Goal: Download file/media

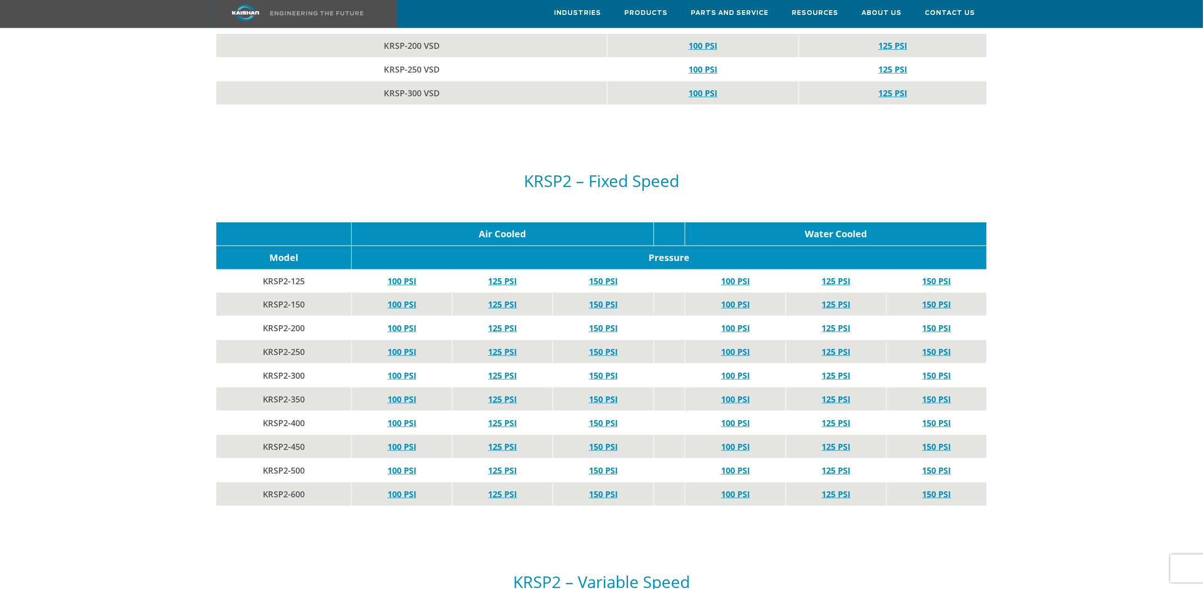
scroll to position [2372, 0]
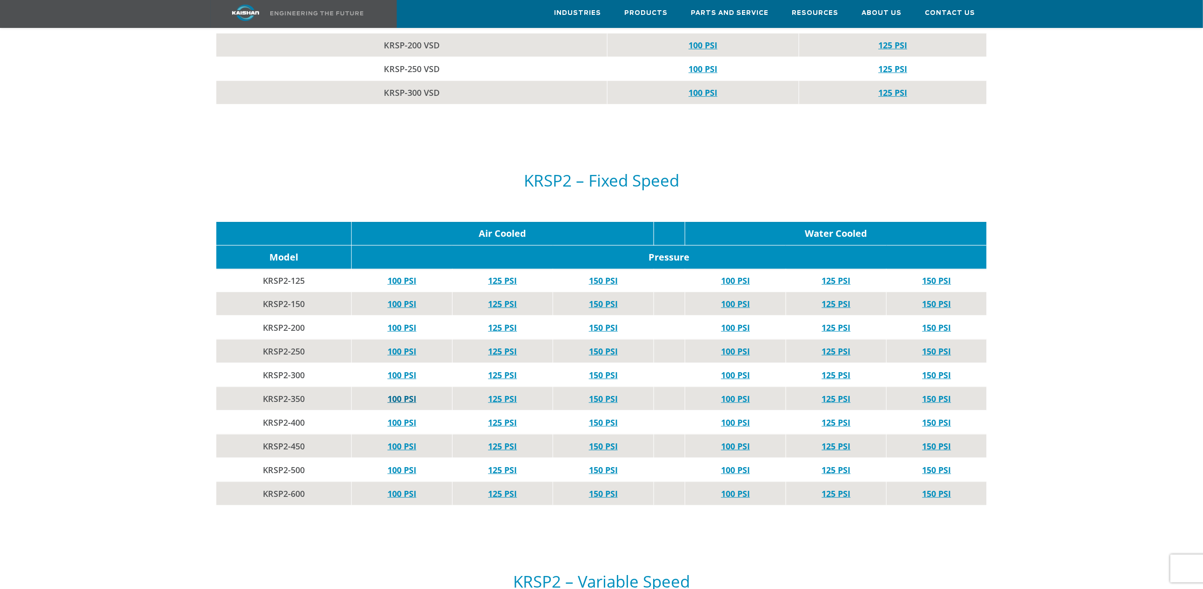
click at [400, 393] on link "100 PSI" at bounding box center [401, 398] width 29 height 11
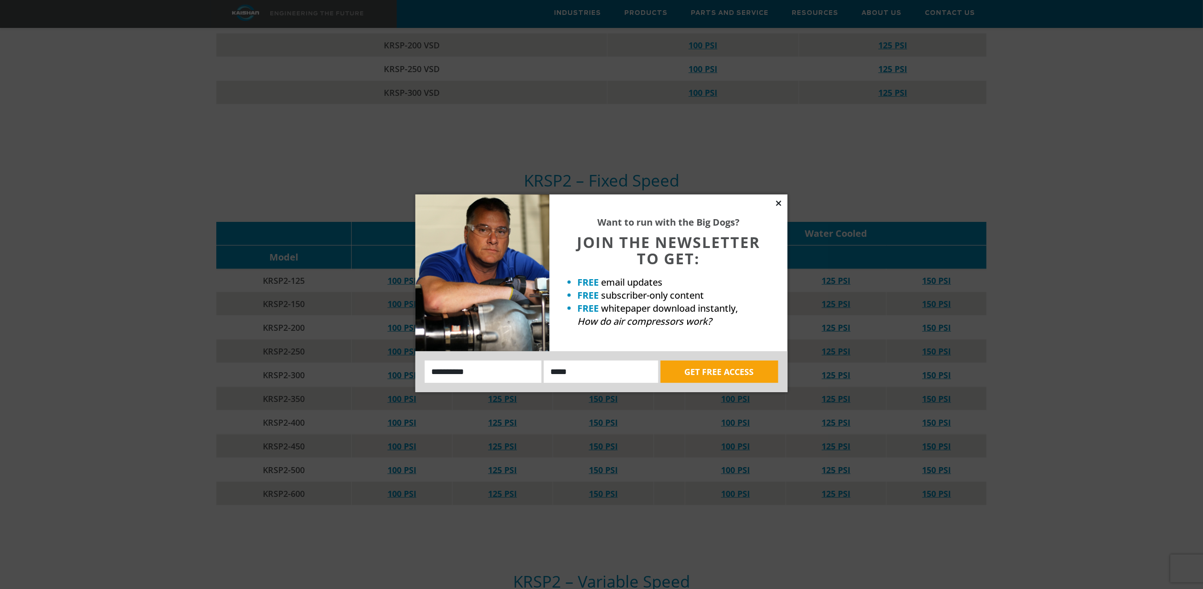
click at [780, 202] on icon at bounding box center [778, 203] width 8 height 8
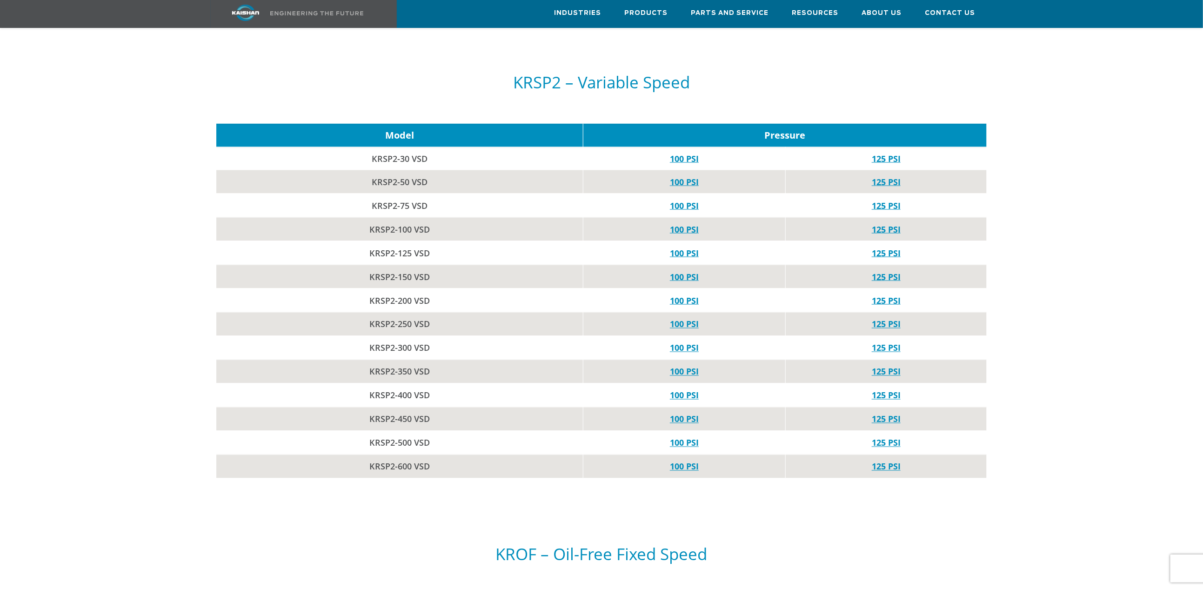
scroll to position [2860, 0]
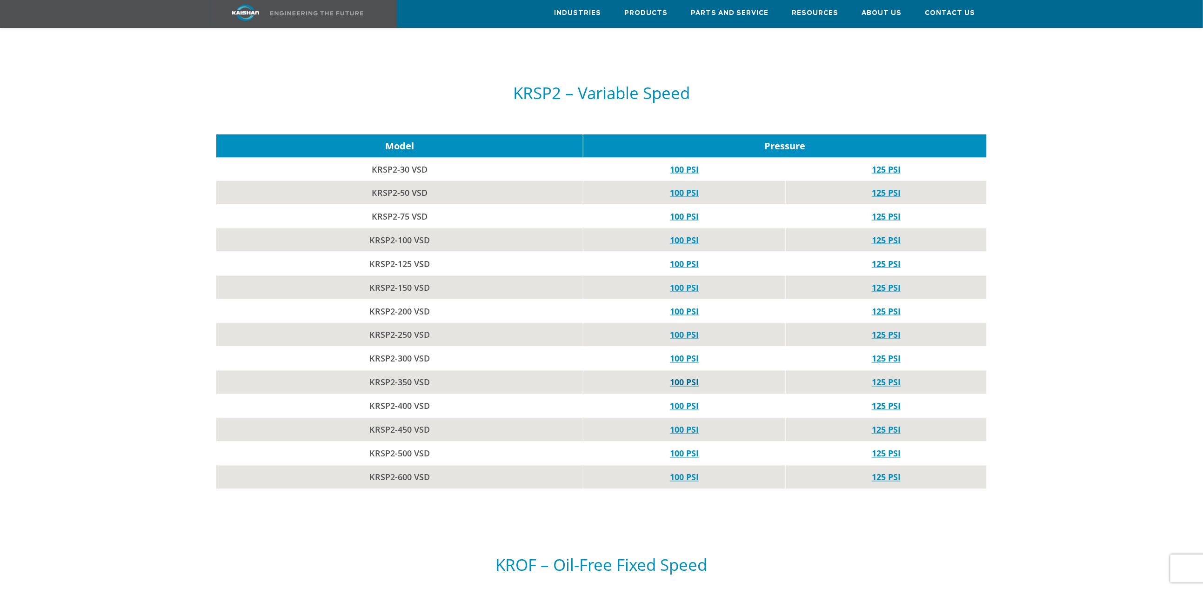
click at [687, 377] on link "100 PSI" at bounding box center [684, 382] width 29 height 11
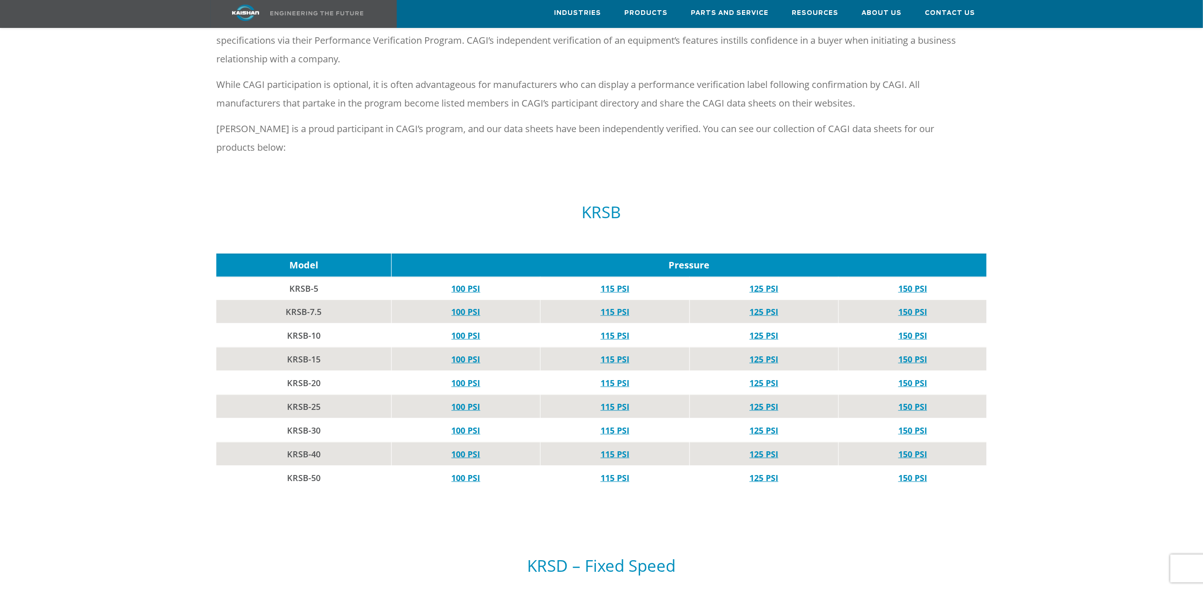
scroll to position [0, 0]
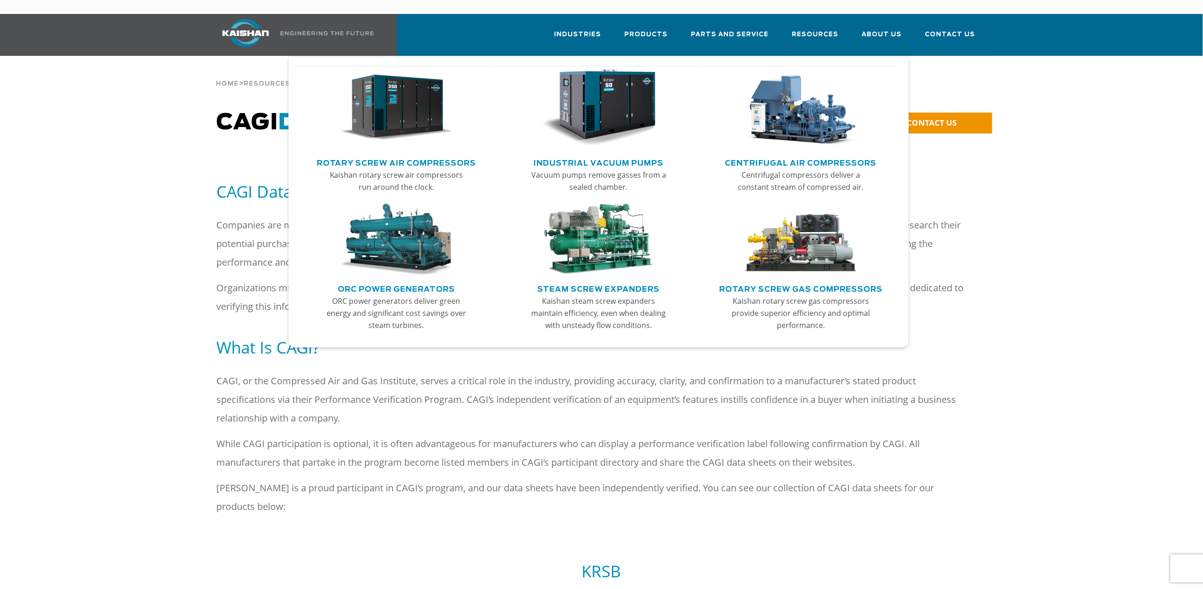
click at [598, 69] on img "Main menu" at bounding box center [598, 107] width 114 height 77
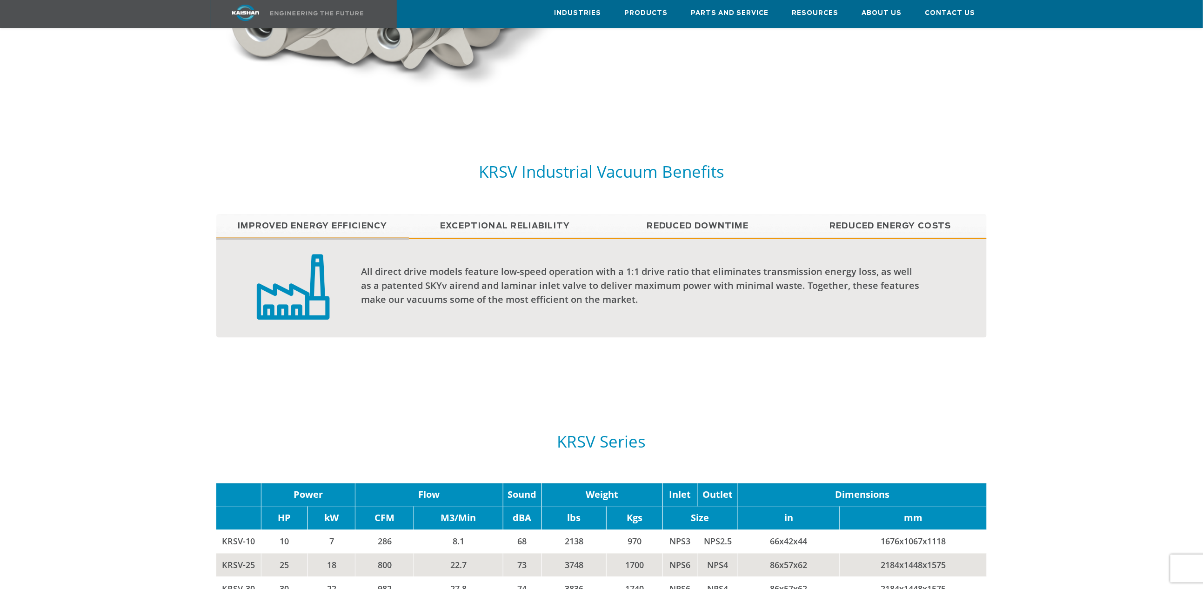
scroll to position [907, 0]
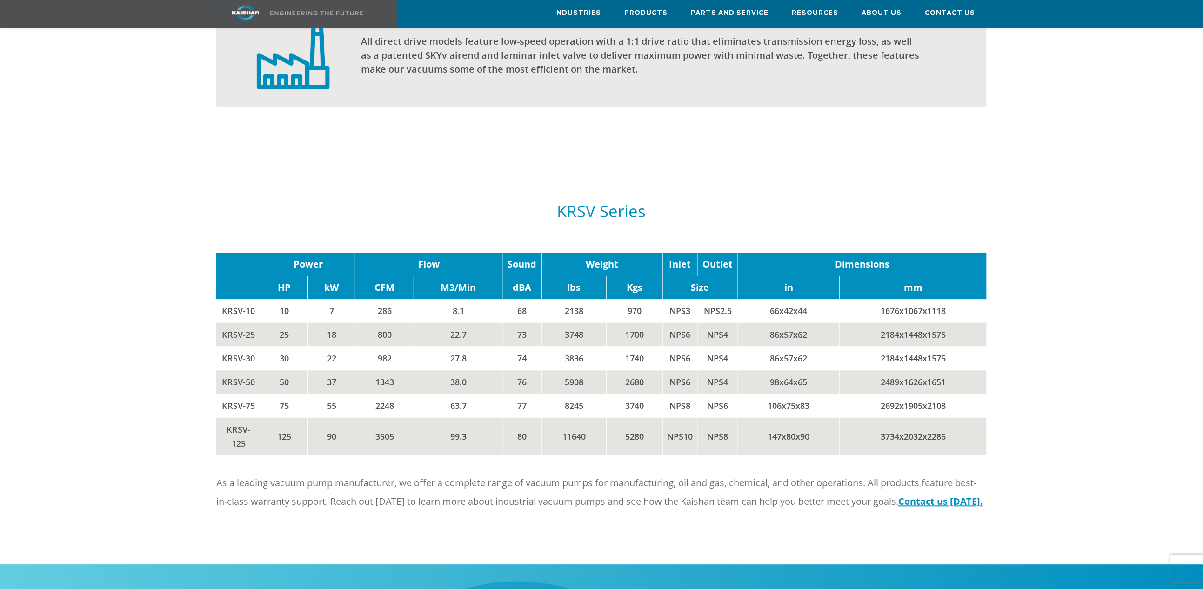
click at [244, 347] on td "KRSV-30" at bounding box center [238, 359] width 45 height 24
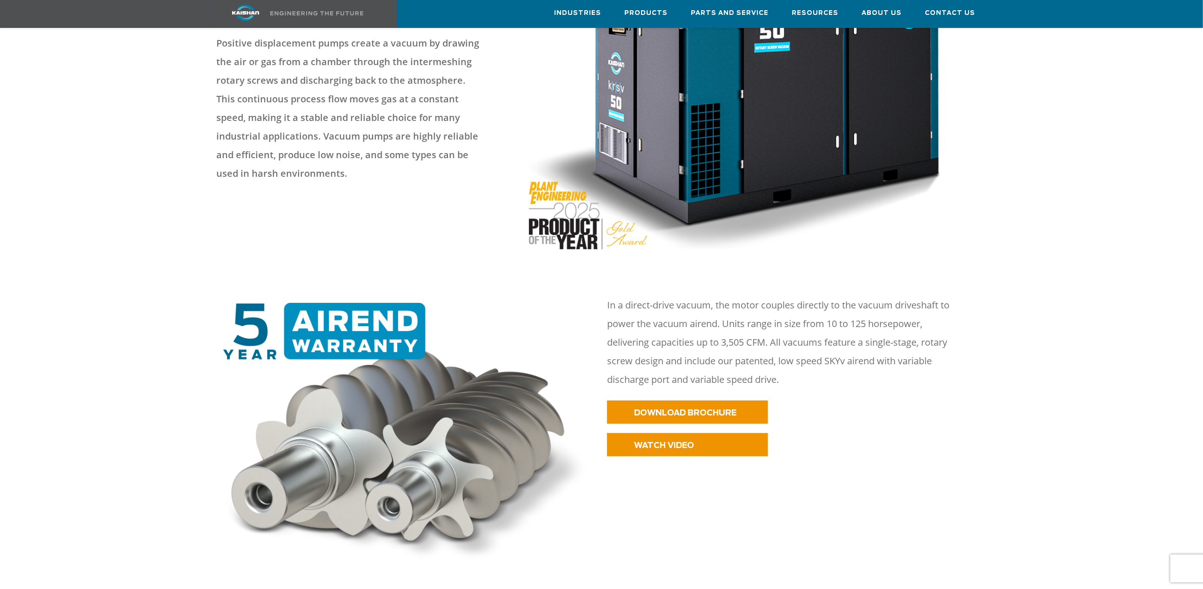
scroll to position [133, 0]
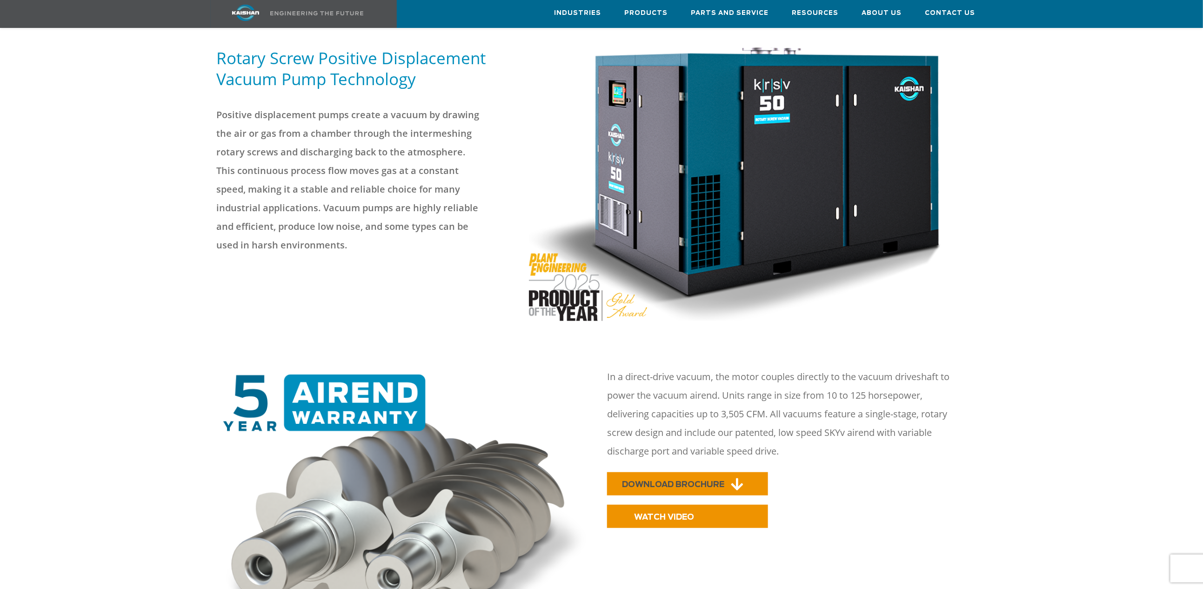
click at [668, 480] on span "DOWNLOAD BROCHURE" at bounding box center [673, 484] width 102 height 8
